Goal: Information Seeking & Learning: Learn about a topic

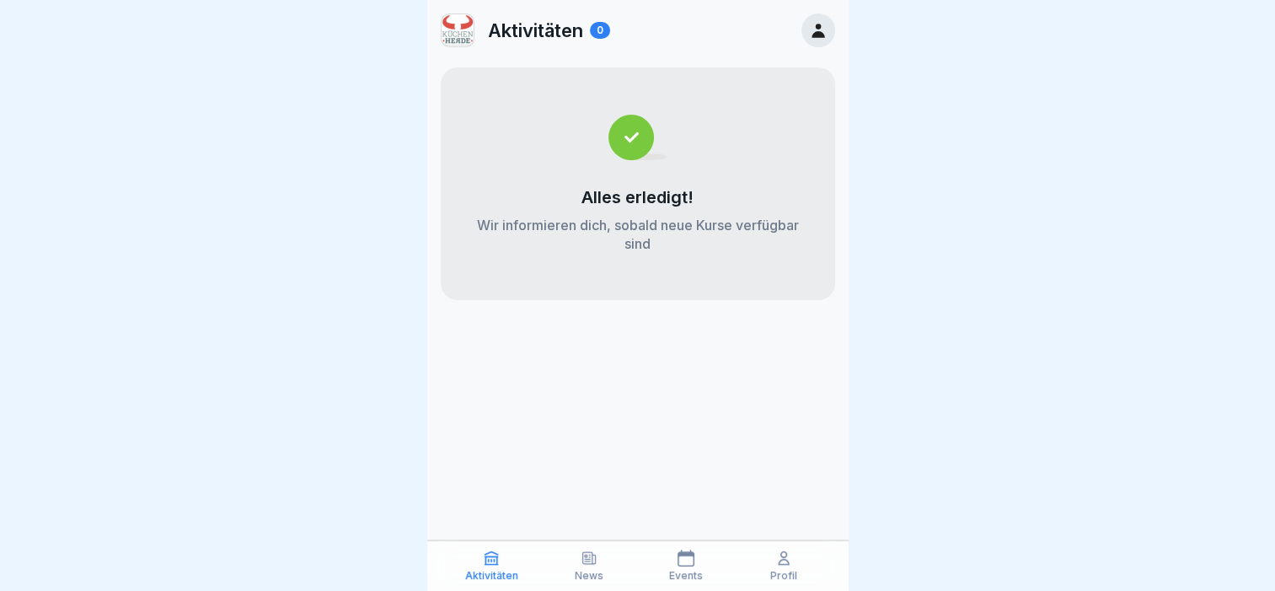
click at [496, 561] on icon at bounding box center [491, 558] width 13 height 13
click at [550, 41] on div "Aktivitäten 0" at bounding box center [525, 30] width 169 height 34
click at [823, 35] on icon at bounding box center [818, 30] width 19 height 19
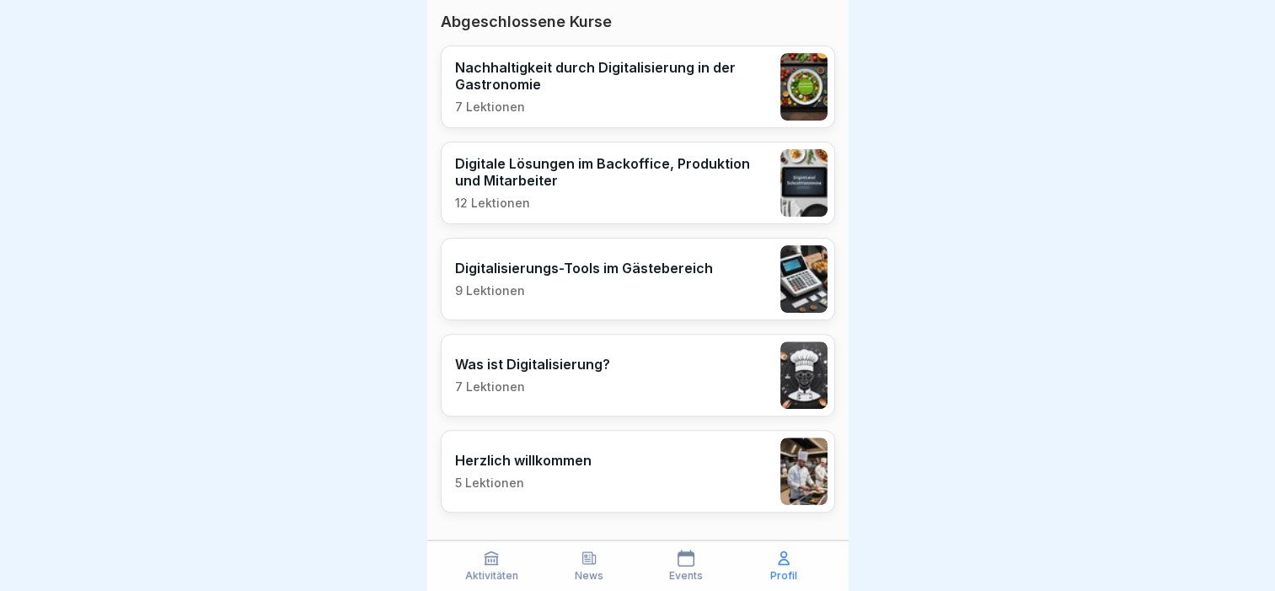
scroll to position [478, 0]
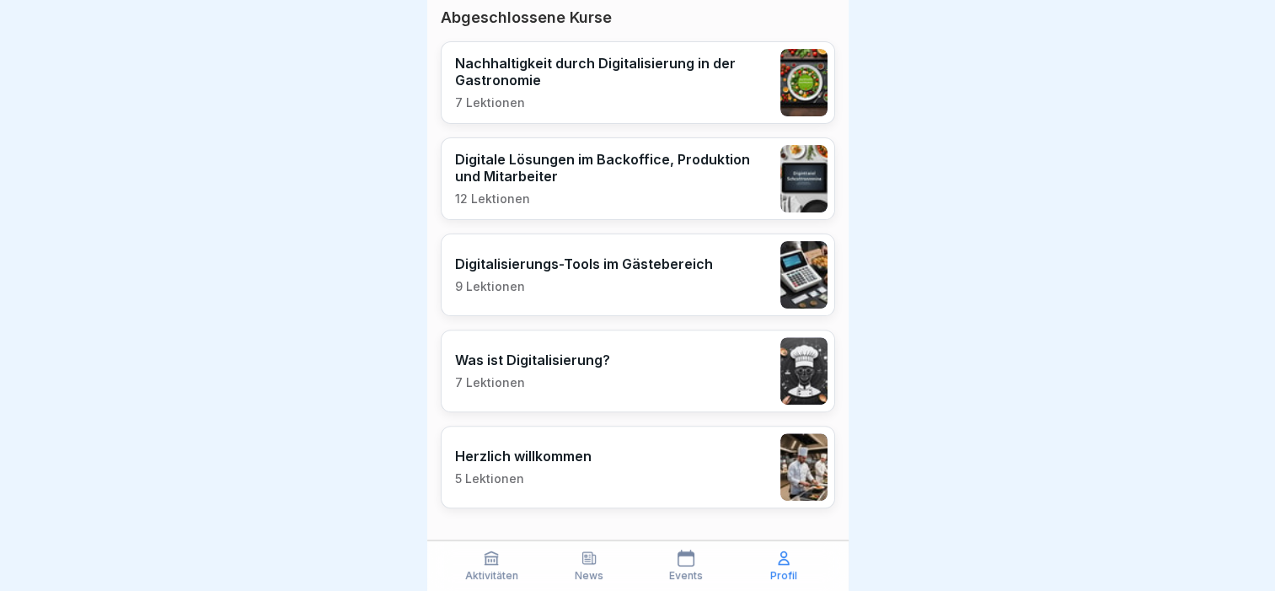
click at [548, 81] on p "Nachhaltigkeit durch Digitalisierung in der Gastronomie" at bounding box center [613, 72] width 317 height 34
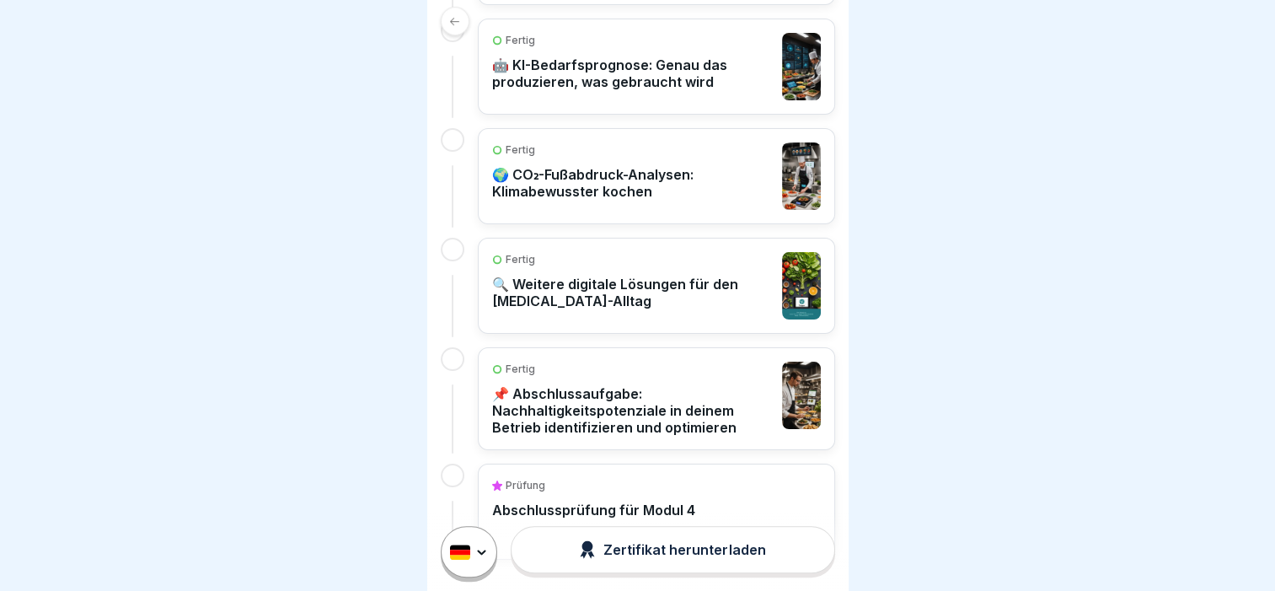
scroll to position [884, 0]
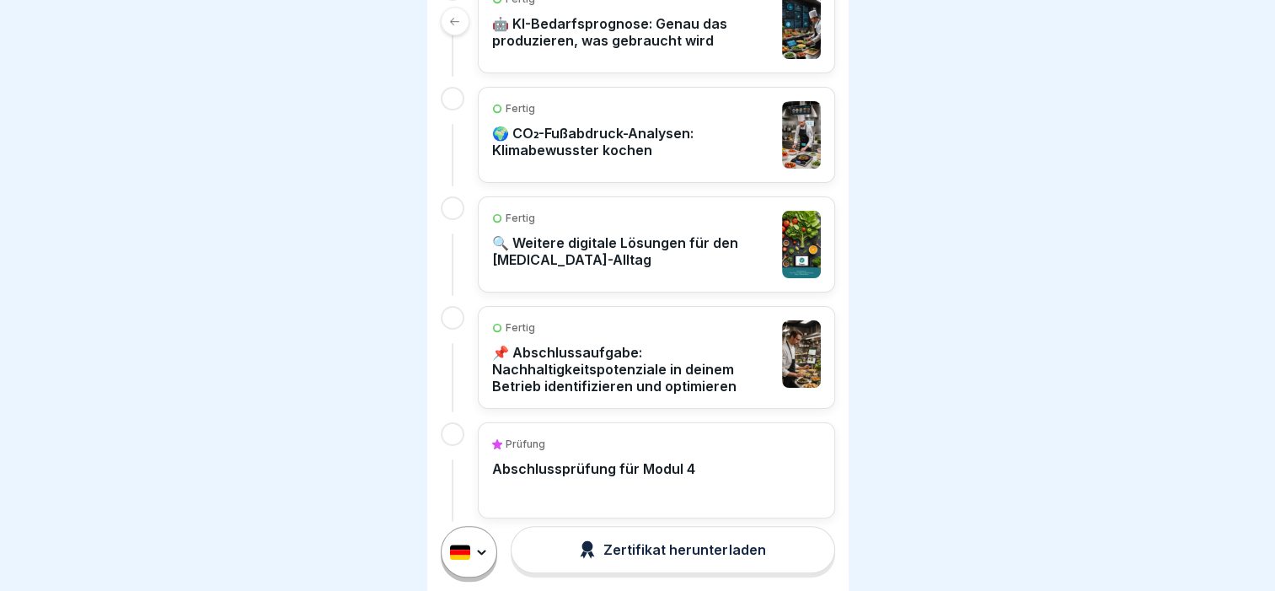
click at [533, 344] on p "📌 Abschlussaufgabe: Nachhaltigkeitspotenziale in deinem Betrieb identifizieren …" at bounding box center [632, 369] width 281 height 51
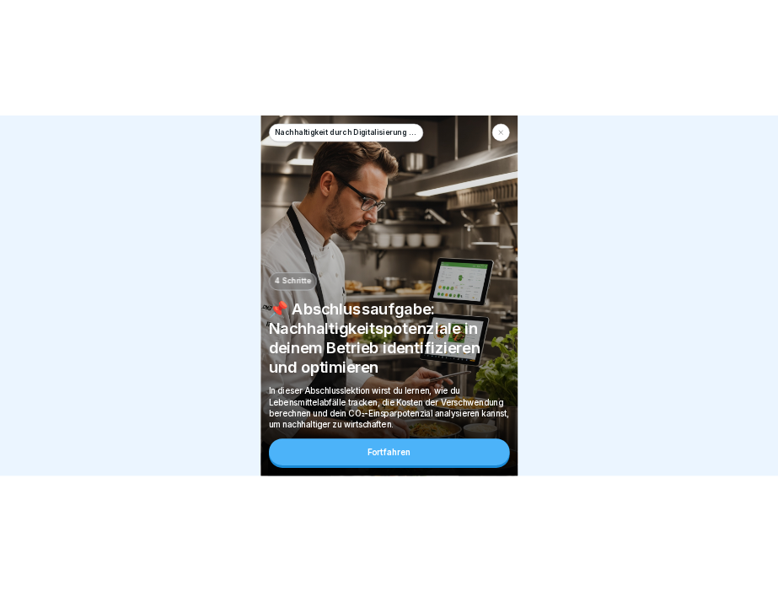
scroll to position [13, 0]
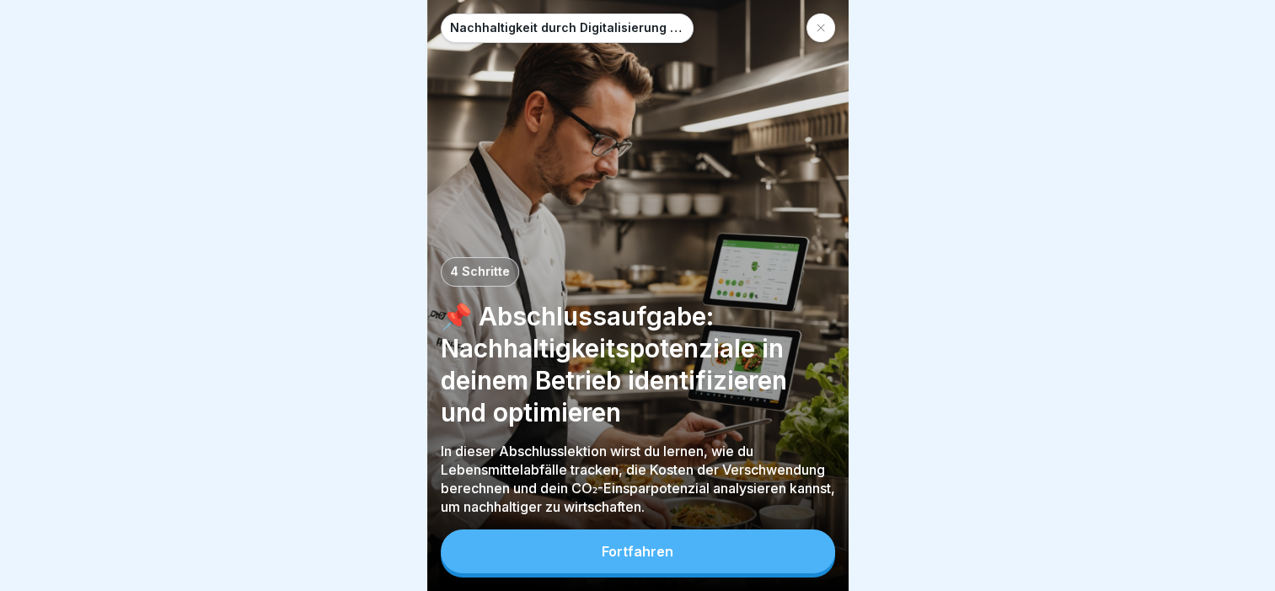
click at [630, 552] on div "Fortfahren" at bounding box center [637, 550] width 72 height 15
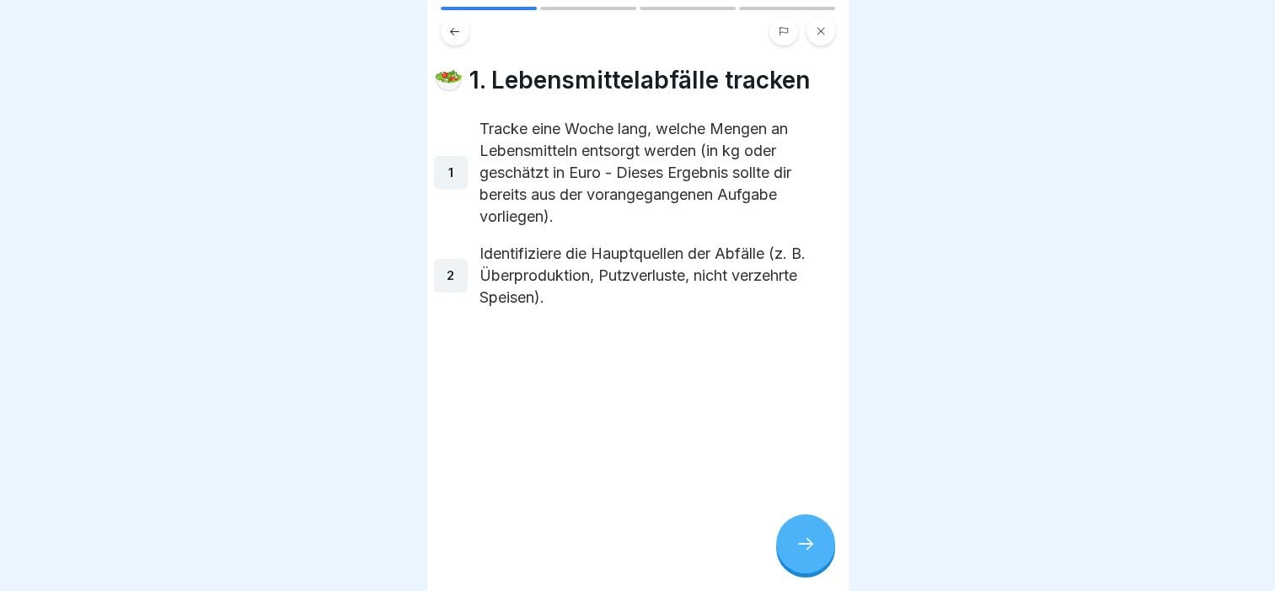
click at [634, 308] on p "Identifiziere die Hauptquellen der Abfälle (z. B. Überproduktion, Putzverluste,…" at bounding box center [650, 276] width 342 height 66
